Goal: Task Accomplishment & Management: Use online tool/utility

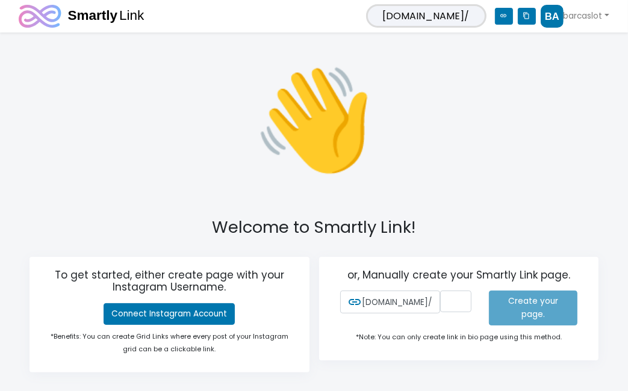
scroll to position [51, 0]
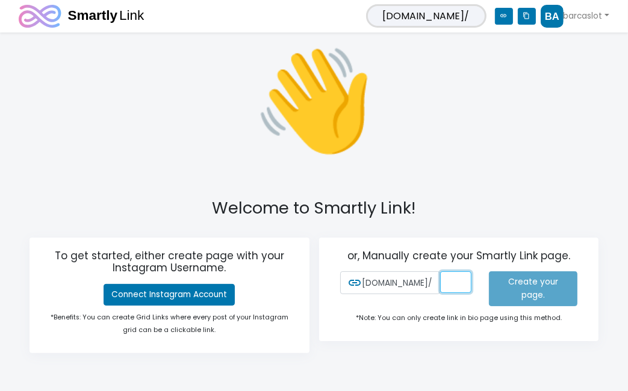
click at [440, 291] on input "text" at bounding box center [456, 282] width 32 height 22
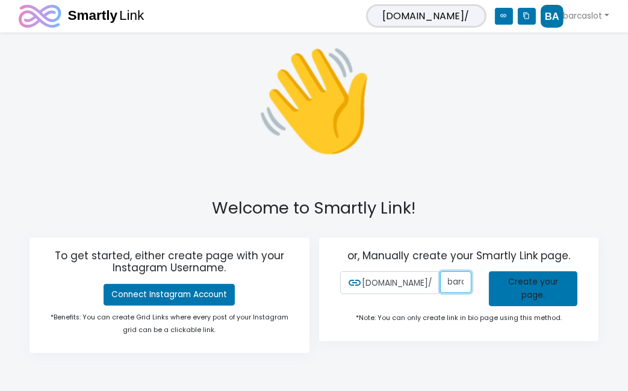
scroll to position [0, 2]
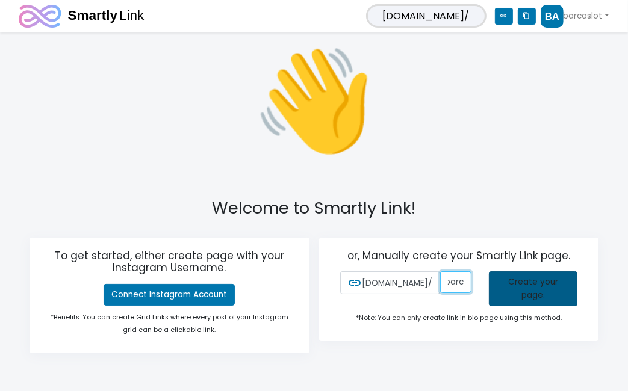
type input "barcaslot"
click at [537, 288] on link "Create your page." at bounding box center [533, 288] width 88 height 35
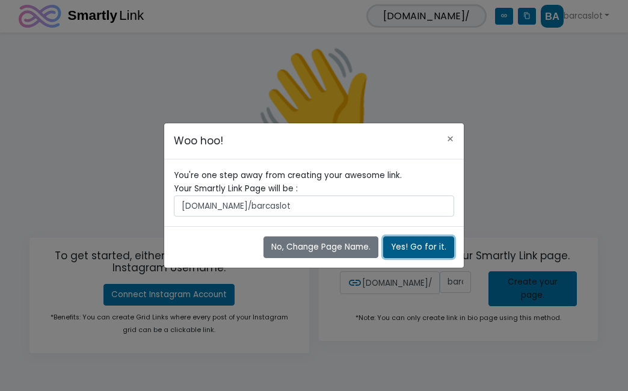
click at [414, 250] on button "Yes! Go for it." at bounding box center [418, 247] width 71 height 22
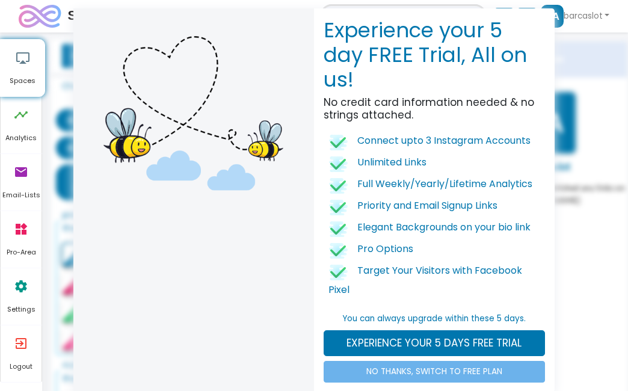
scroll to position [25, 0]
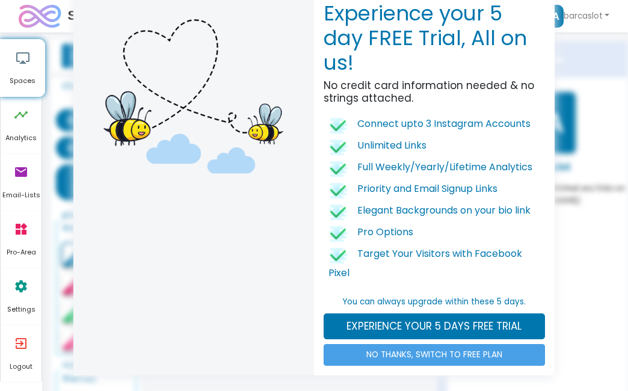
click at [419, 362] on link "NO THANKS, SWITCH TO FREE PLAN" at bounding box center [434, 355] width 221 height 22
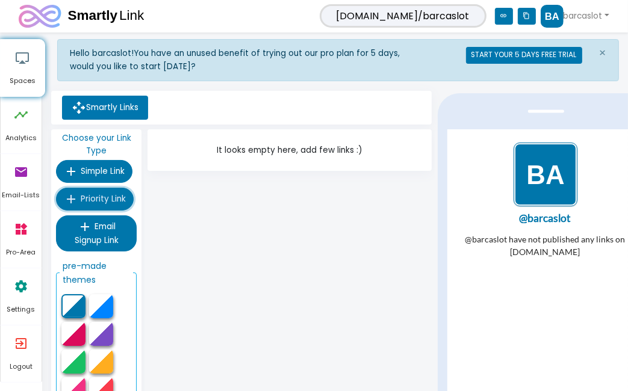
click at [102, 198] on span "Priority Link" at bounding box center [103, 198] width 45 height 11
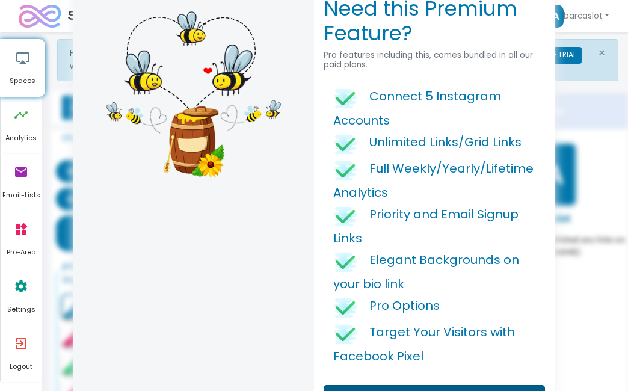
scroll to position [102, 0]
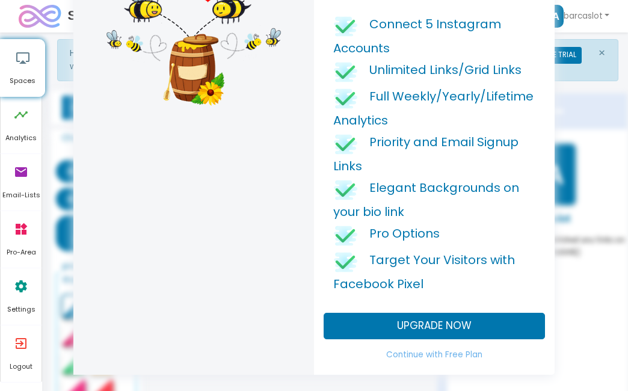
click at [578, 339] on div "Need this Premium Feature? Pro features including this, comes bundled in all ou…" at bounding box center [314, 195] width 628 height 391
click at [442, 354] on link "Continue with Free Plan" at bounding box center [434, 355] width 221 height 22
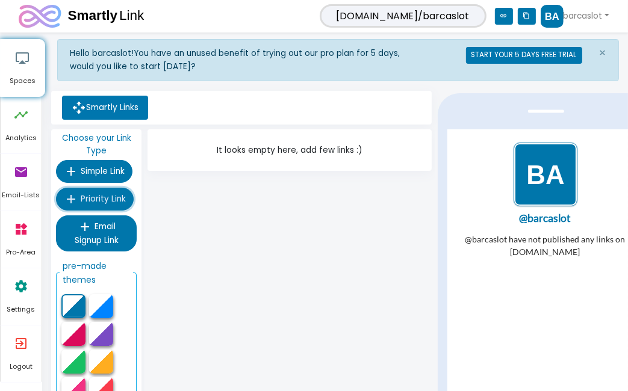
click at [108, 200] on span "Priority Link" at bounding box center [103, 198] width 45 height 11
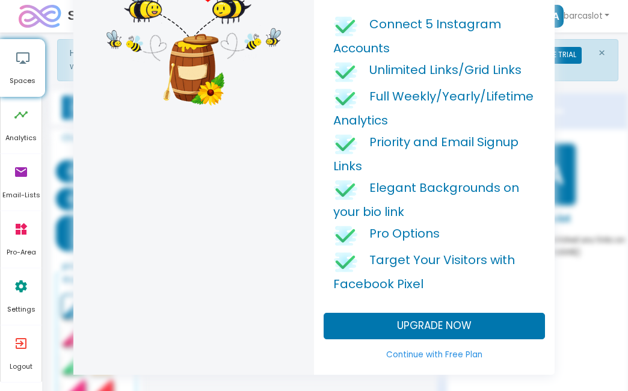
click at [412, 357] on link "Continue with Free Plan" at bounding box center [434, 355] width 221 height 22
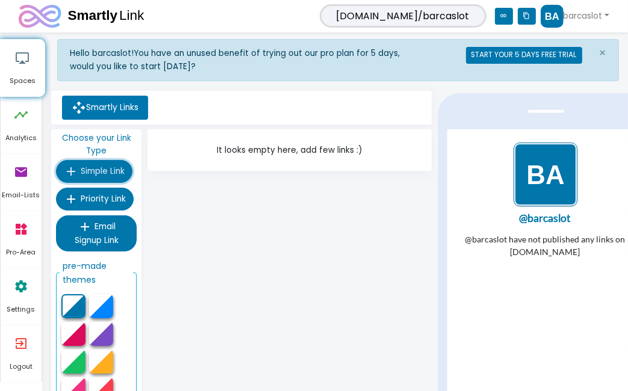
click at [95, 171] on span "Simple Link" at bounding box center [103, 170] width 44 height 11
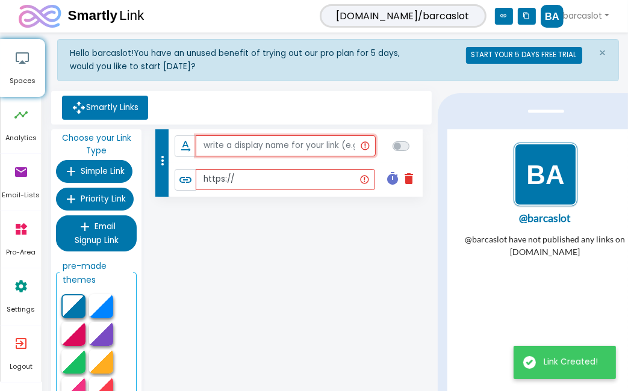
click at [249, 148] on input "text" at bounding box center [285, 146] width 179 height 22
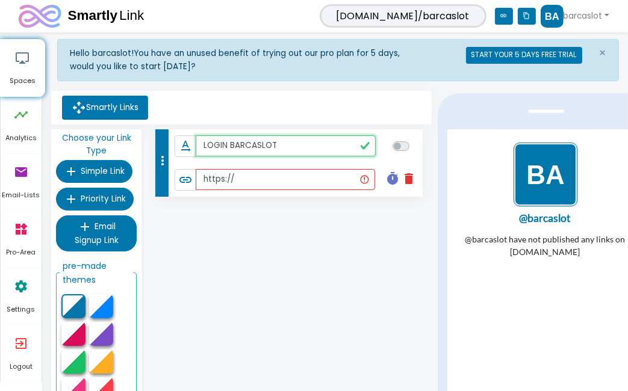
type input "LOGIN BARCASLOT"
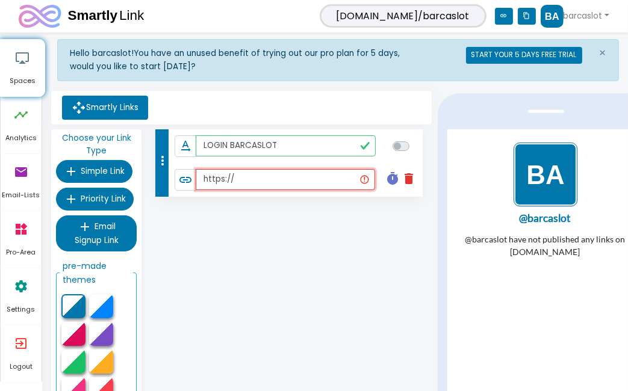
click at [272, 183] on input "https://" at bounding box center [285, 180] width 179 height 22
paste input "[URL][DOMAIN_NAME]"
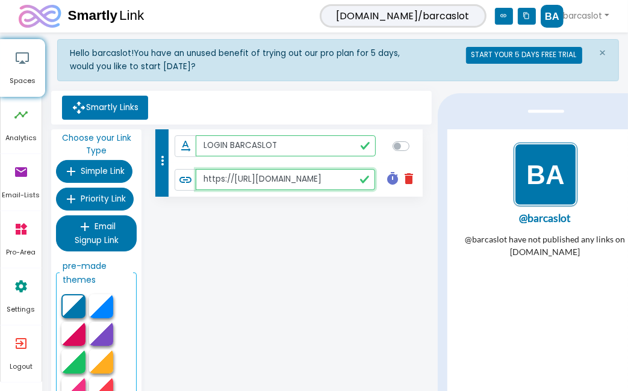
paste input "text"
type input "[URL][DOMAIN_NAME]"
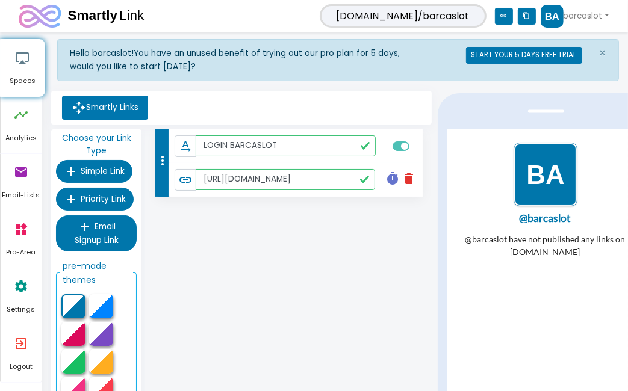
checkbox input "true"
click at [367, 239] on div "more_vert text_rotation_none LOGIN BARCASLOT link [URL][DOMAIN_NAME] timer dele…" at bounding box center [288, 307] width 289 height 356
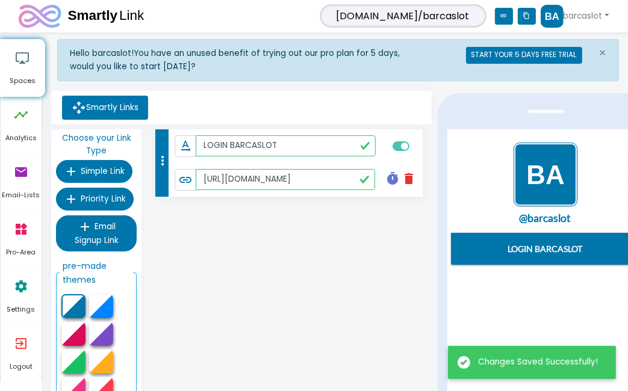
scroll to position [0, 0]
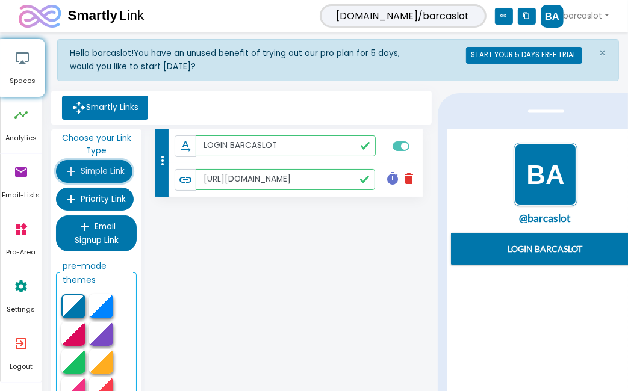
click at [107, 172] on span "Simple Link" at bounding box center [103, 170] width 44 height 11
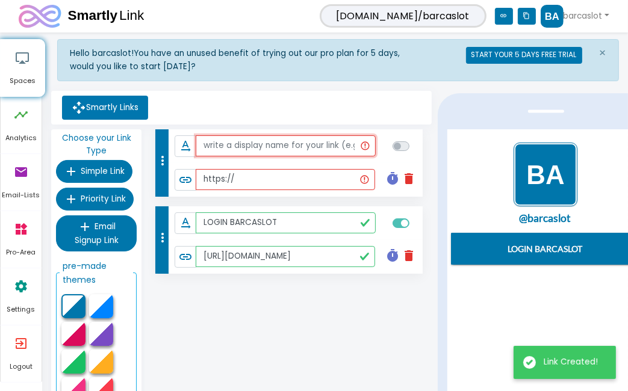
click at [233, 150] on input "text" at bounding box center [285, 146] width 179 height 22
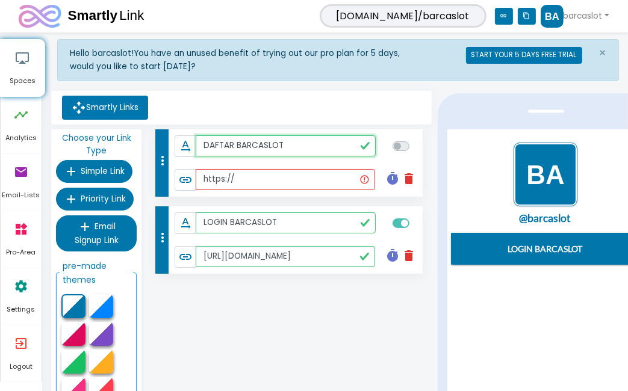
type input "DAFTAR BARCASLOT"
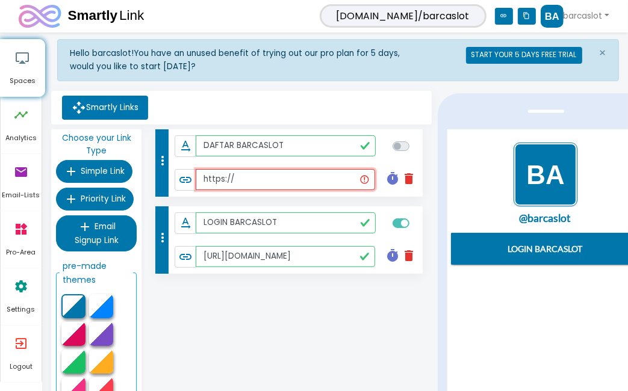
click at [235, 181] on input "https://" at bounding box center [285, 180] width 179 height 22
paste input "[DOMAIN_NAME][URL]"
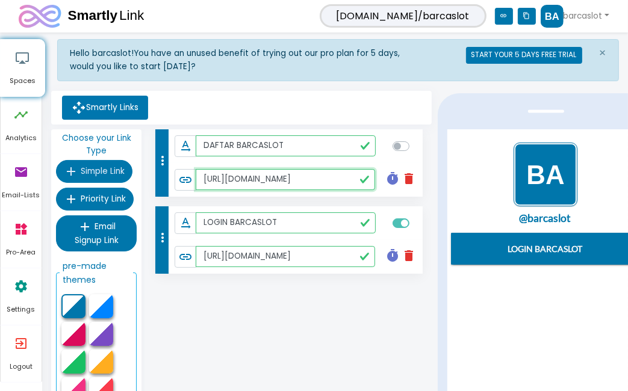
type input "[URL][DOMAIN_NAME]"
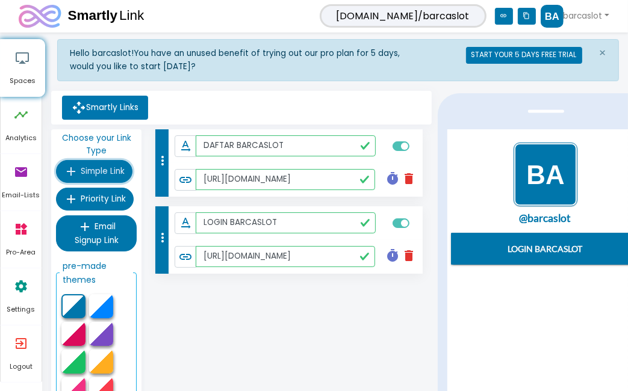
checkbox input "true"
click at [105, 175] on span "Simple Link" at bounding box center [103, 170] width 44 height 11
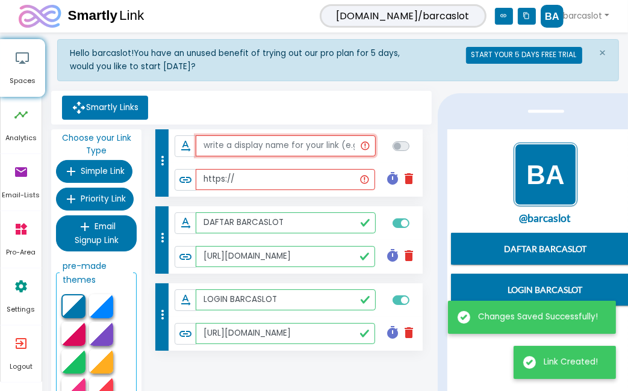
click at [250, 145] on input "text" at bounding box center [285, 146] width 179 height 22
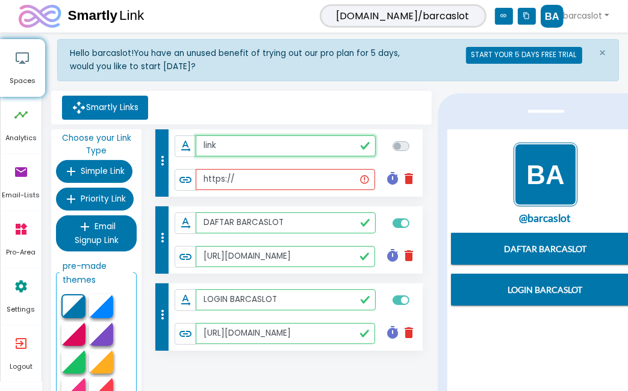
type input "lin"
type input "LINK ALTERNATIF BARCASLO"
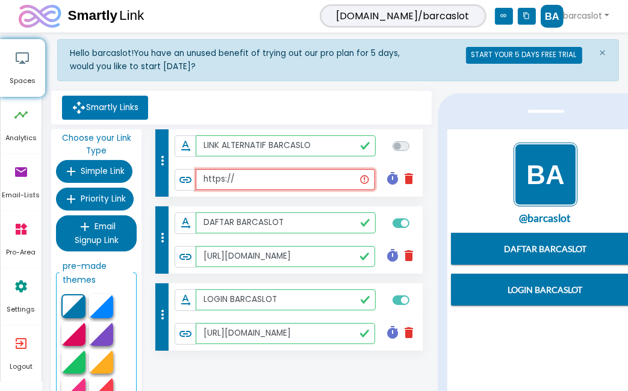
paste input "[DOMAIN_NAME][URL]"
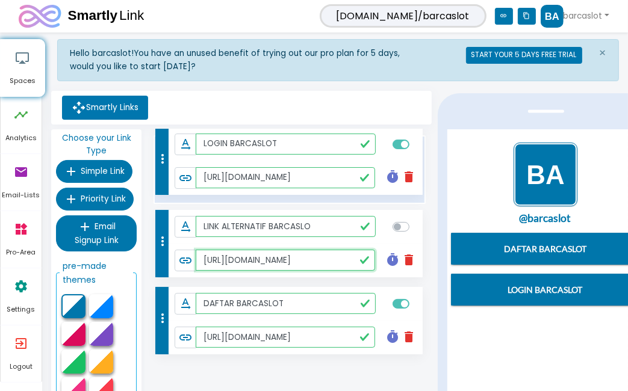
drag, startPoint x: 161, startPoint y: 312, endPoint x: 141, endPoint y: 156, distance: 156.5
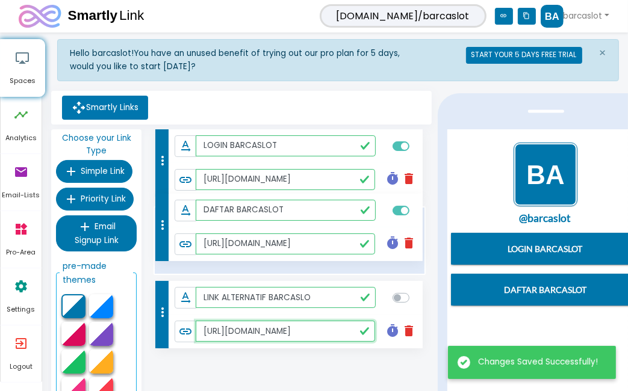
drag, startPoint x: 167, startPoint y: 316, endPoint x: 155, endPoint y: 227, distance: 89.8
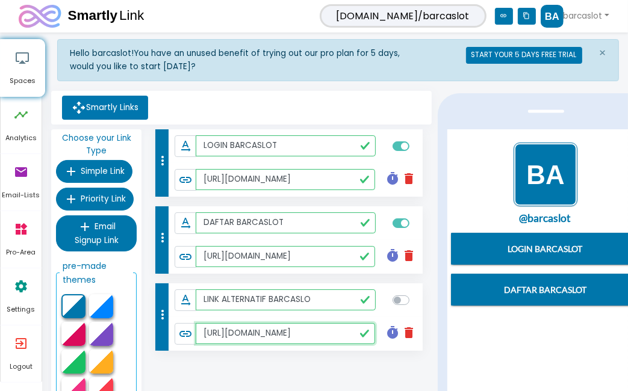
type input "[URL][DOMAIN_NAME]"
click at [414, 294] on label at bounding box center [414, 294] width 0 height 0
click at [402, 299] on input "checkbox" at bounding box center [397, 299] width 10 height 11
click at [414, 294] on label at bounding box center [414, 294] width 0 height 0
click at [401, 300] on input "checkbox" at bounding box center [397, 299] width 10 height 11
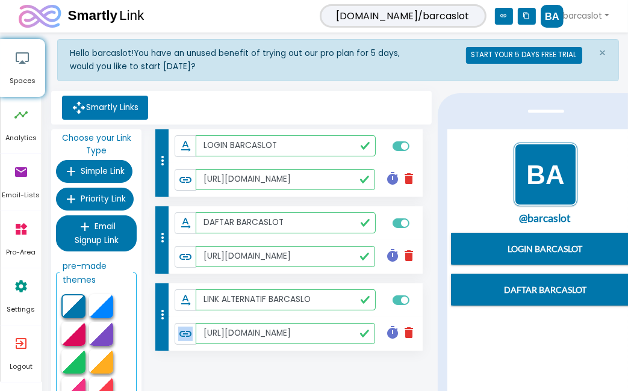
click at [414, 294] on label at bounding box center [414, 294] width 0 height 0
click at [401, 300] on input "checkbox" at bounding box center [397, 299] width 10 height 11
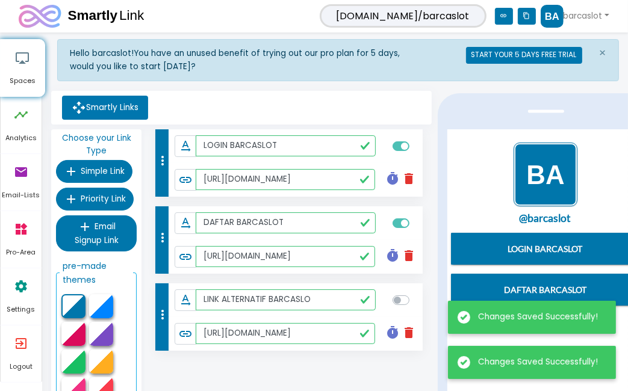
click at [414, 294] on label at bounding box center [414, 294] width 0 height 0
click at [401, 300] on input "checkbox" at bounding box center [397, 299] width 10 height 11
checkbox input "true"
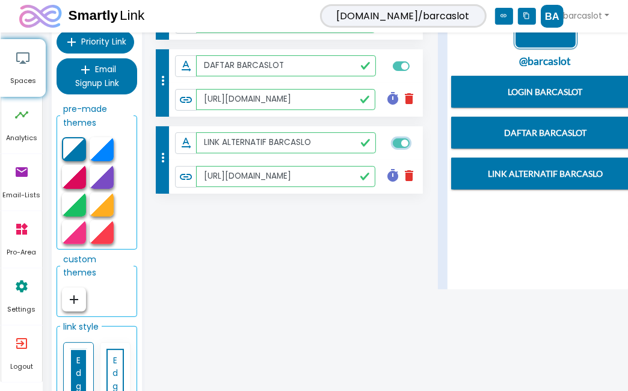
scroll to position [154, 0]
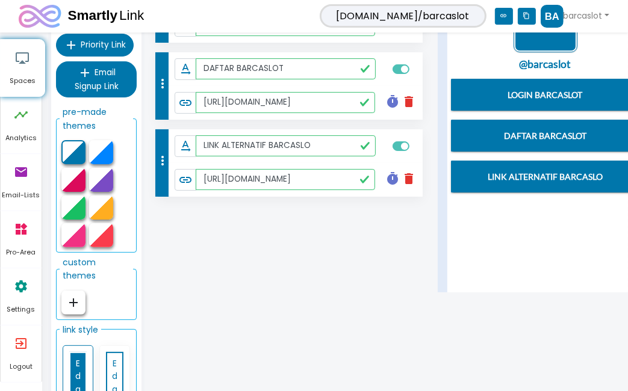
click at [79, 295] on icon "add" at bounding box center [73, 302] width 14 height 14
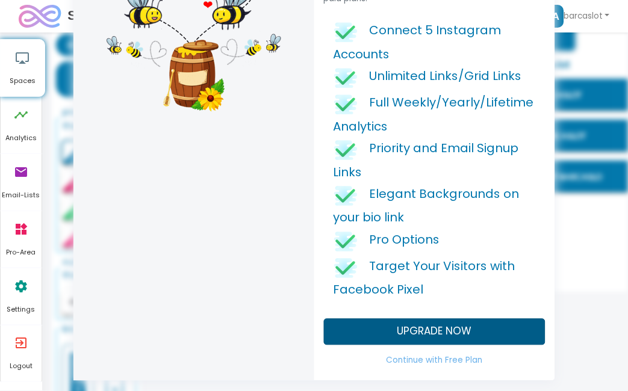
scroll to position [102, 0]
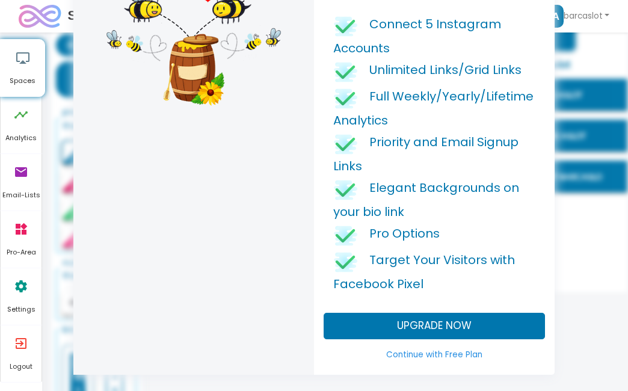
click at [465, 357] on link "Continue with Free Plan" at bounding box center [434, 355] width 221 height 22
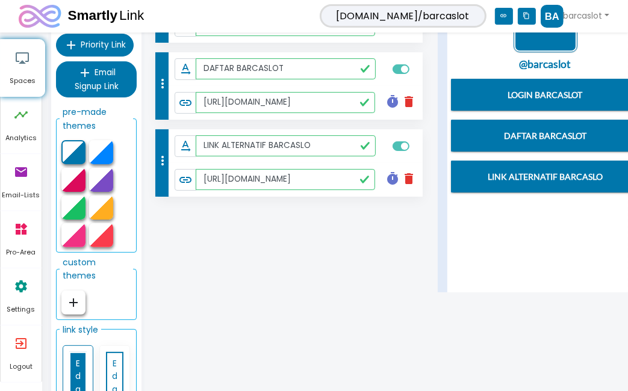
click at [79, 182] on div at bounding box center [73, 180] width 24 height 24
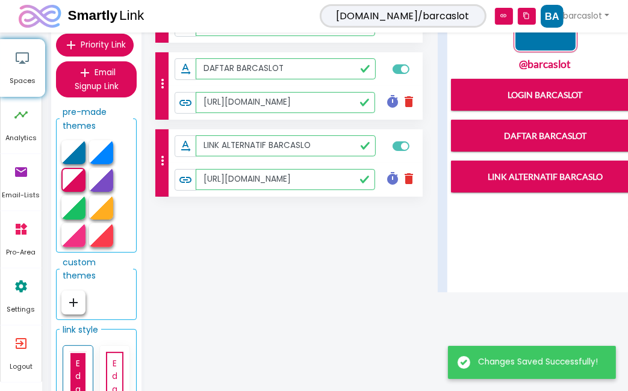
click at [106, 155] on div at bounding box center [101, 152] width 24 height 24
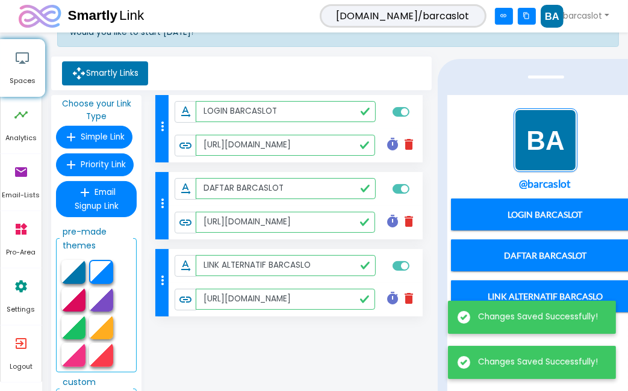
scroll to position [34, 0]
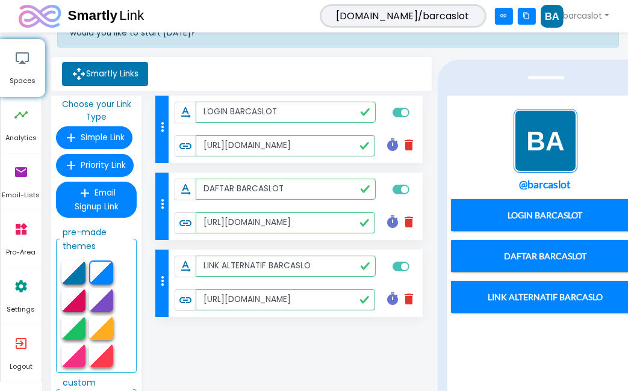
click at [560, 146] on img "1 / 1" at bounding box center [545, 140] width 64 height 64
click at [550, 138] on img "1 / 1" at bounding box center [545, 140] width 64 height 64
click at [543, 17] on img at bounding box center [551, 16] width 23 height 23
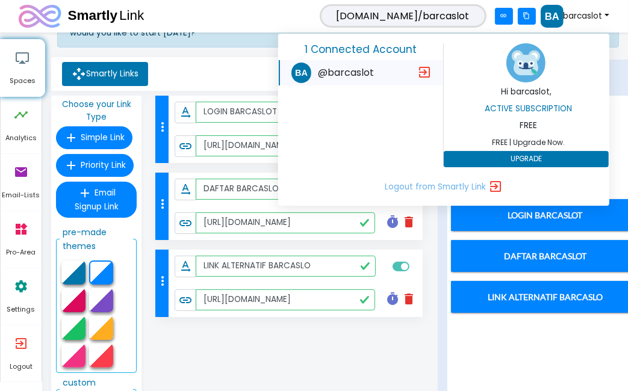
click at [532, 69] on img at bounding box center [525, 62] width 39 height 39
click at [197, 79] on ul "Smartly Links" at bounding box center [241, 74] width 371 height 24
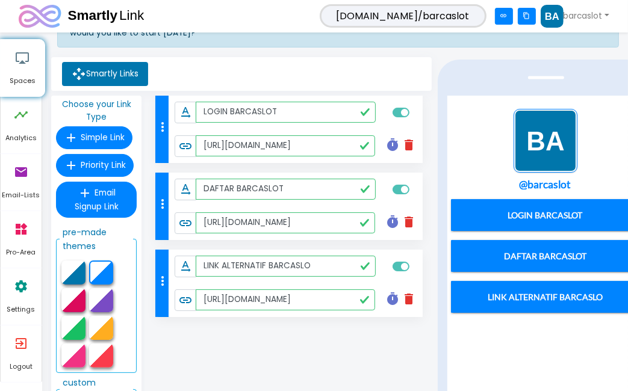
click at [137, 73] on link "Smartly Links" at bounding box center [105, 74] width 86 height 24
click at [24, 293] on icon "settings" at bounding box center [21, 286] width 14 height 36
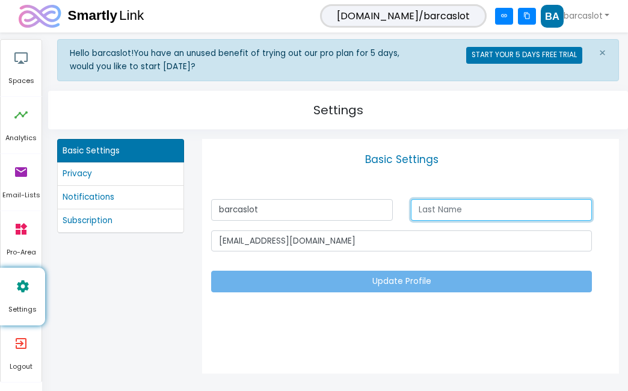
click at [470, 209] on input "text" at bounding box center [502, 210] width 182 height 22
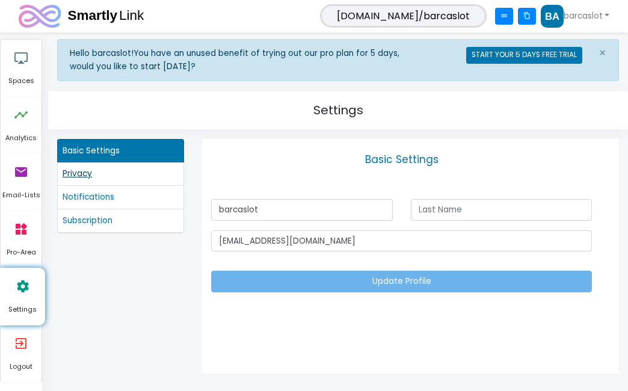
click at [90, 171] on link "Privacy" at bounding box center [121, 173] width 116 height 13
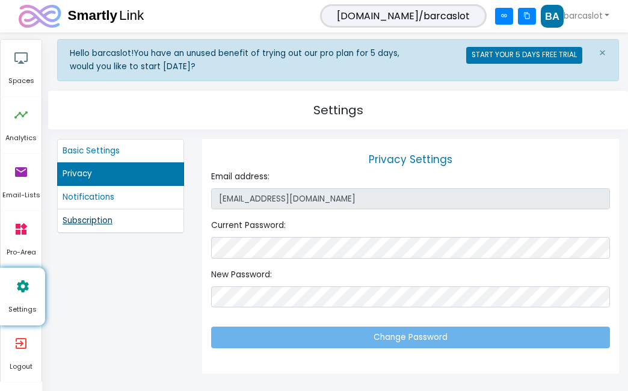
click at [100, 218] on link "Subscription" at bounding box center [121, 220] width 116 height 13
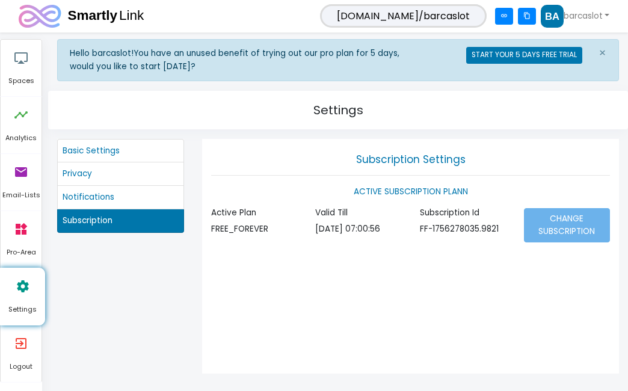
drag, startPoint x: 100, startPoint y: 188, endPoint x: 90, endPoint y: 181, distance: 12.5
click at [99, 188] on li "Notifications" at bounding box center [120, 197] width 127 height 23
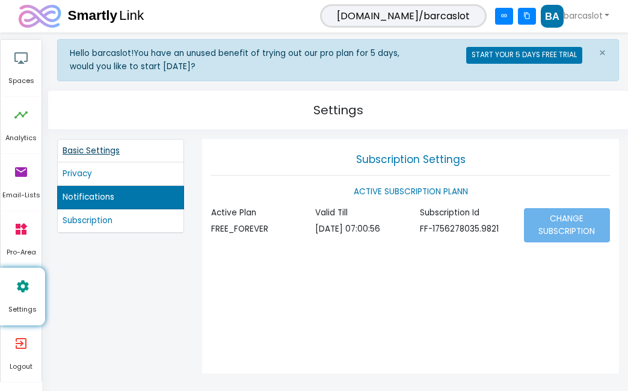
click at [92, 144] on link "Basic Settings" at bounding box center [121, 150] width 116 height 13
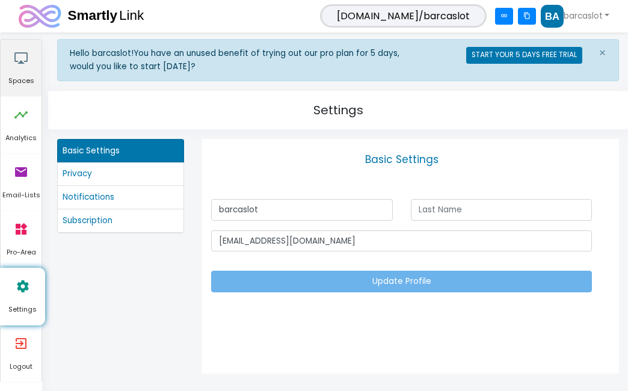
click at [22, 54] on icon "airplay" at bounding box center [21, 58] width 14 height 36
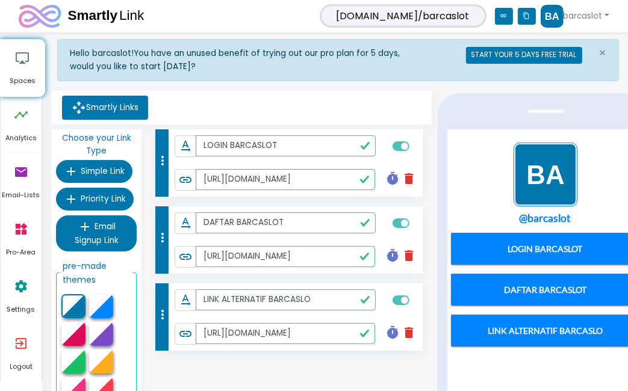
click at [521, 17] on icon "content_copy" at bounding box center [526, 16] width 18 height 17
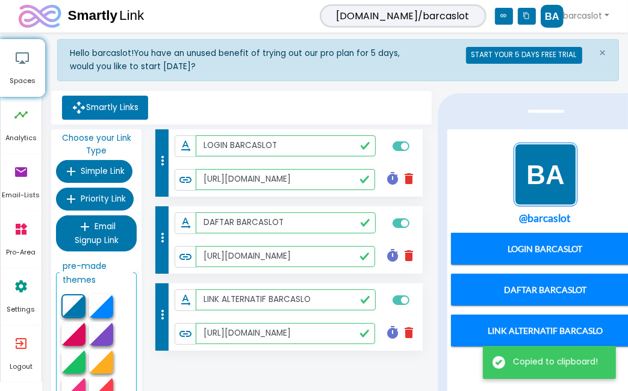
click at [521, 17] on icon "content_copy" at bounding box center [526, 16] width 18 height 17
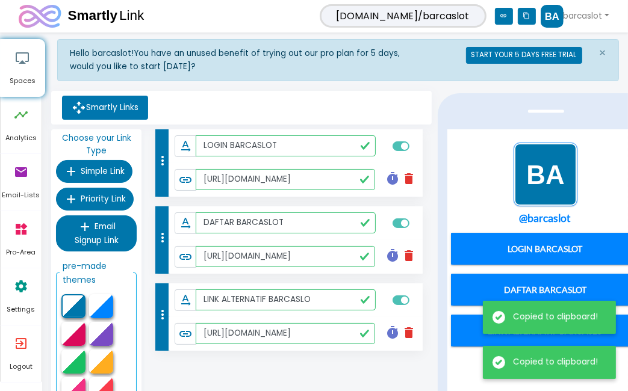
click at [521, 17] on icon "content_copy" at bounding box center [526, 16] width 18 height 17
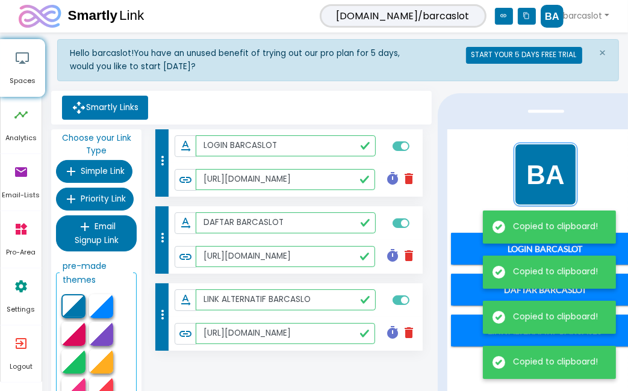
click at [520, 17] on icon "content_copy" at bounding box center [526, 16] width 18 height 17
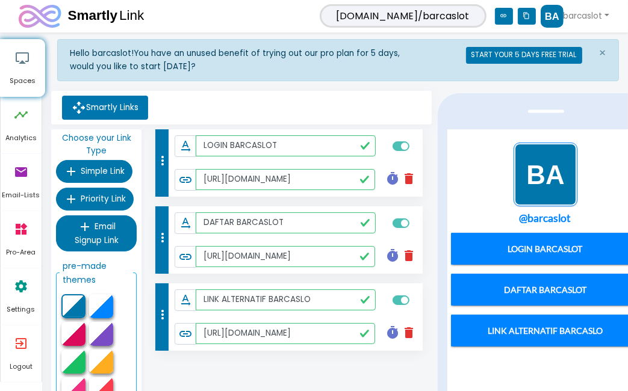
click at [620, 140] on div "@barcaslot LOGIN BARCASLOT DAFTAR BARCASLOT LINK ALTERNATIF [GEOGRAPHIC_DATA]" at bounding box center [544, 264] width 194 height 262
click at [585, 19] on link "barcaslot" at bounding box center [574, 16] width 69 height 23
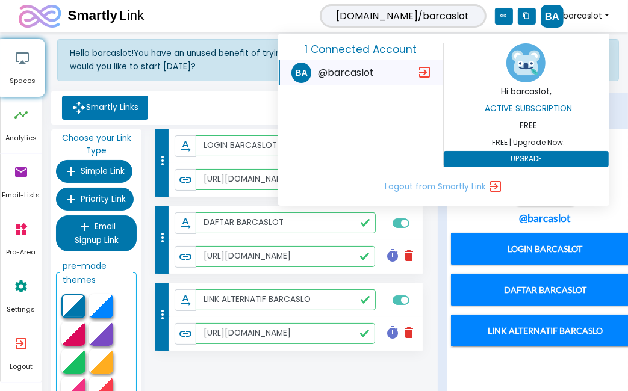
click at [516, 66] on img at bounding box center [525, 62] width 39 height 39
click at [525, 72] on img at bounding box center [525, 62] width 39 height 39
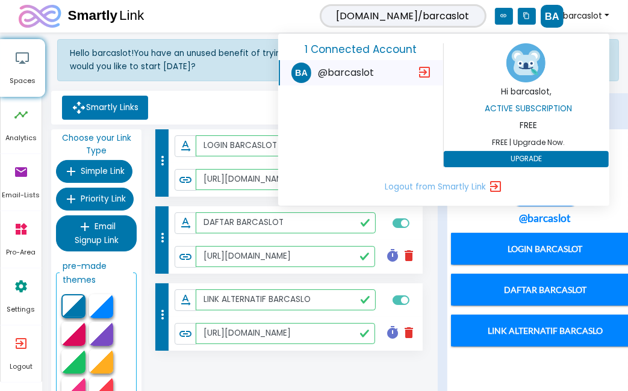
click at [525, 72] on img at bounding box center [525, 62] width 39 height 39
click at [527, 73] on img at bounding box center [525, 62] width 39 height 39
click at [523, 126] on p "FREE" at bounding box center [528, 125] width 165 height 13
click at [537, 64] on img at bounding box center [525, 62] width 39 height 39
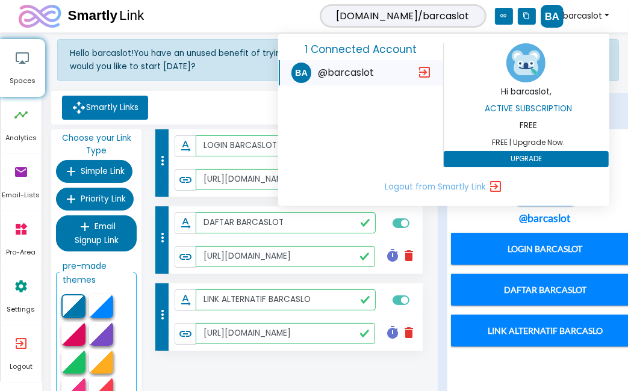
click at [180, 19] on div "[DOMAIN_NAME]/barcaslot link content_copy barcaslot 1 Connected Account @barcas…" at bounding box center [382, 16] width 454 height 23
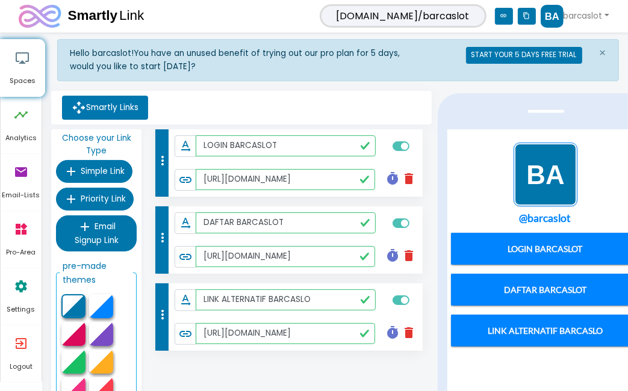
click at [600, 142] on center "@barcaslot LOGIN BARCASLOT DAFTAR BARCASLOT LINK ALTERNATIF [GEOGRAPHIC_DATA]" at bounding box center [544, 260] width 189 height 237
click at [525, 14] on icon "content_copy" at bounding box center [526, 16] width 18 height 17
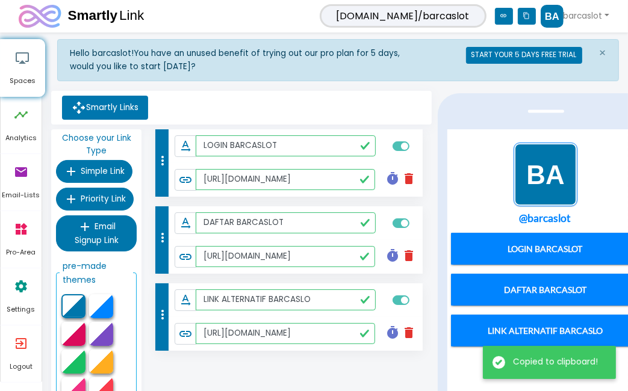
click at [520, 14] on icon "content_copy" at bounding box center [526, 16] width 18 height 17
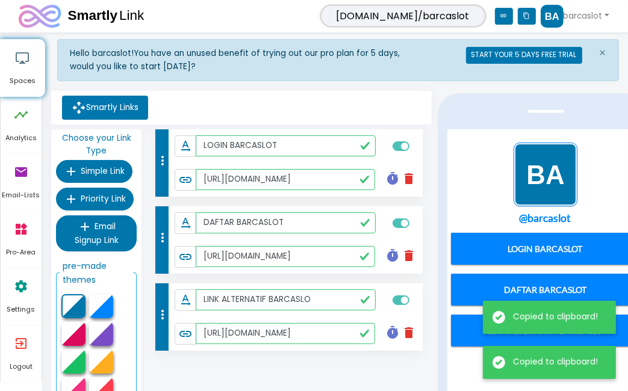
click at [520, 14] on icon "content_copy" at bounding box center [526, 16] width 18 height 17
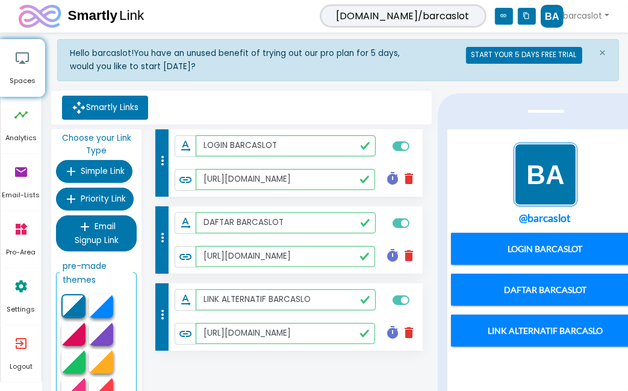
click at [594, 96] on div at bounding box center [545, 309] width 217 height 433
